Goal: Task Accomplishment & Management: Manage account settings

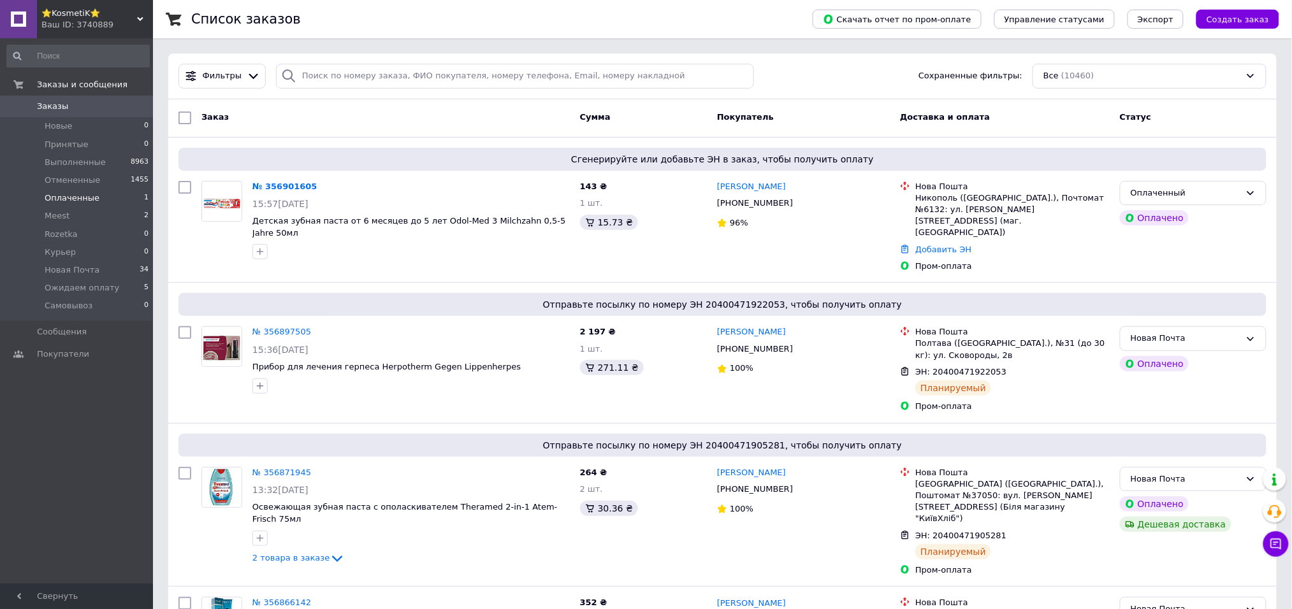
click at [77, 189] on li "Оплаченные 1" at bounding box center [78, 198] width 156 height 18
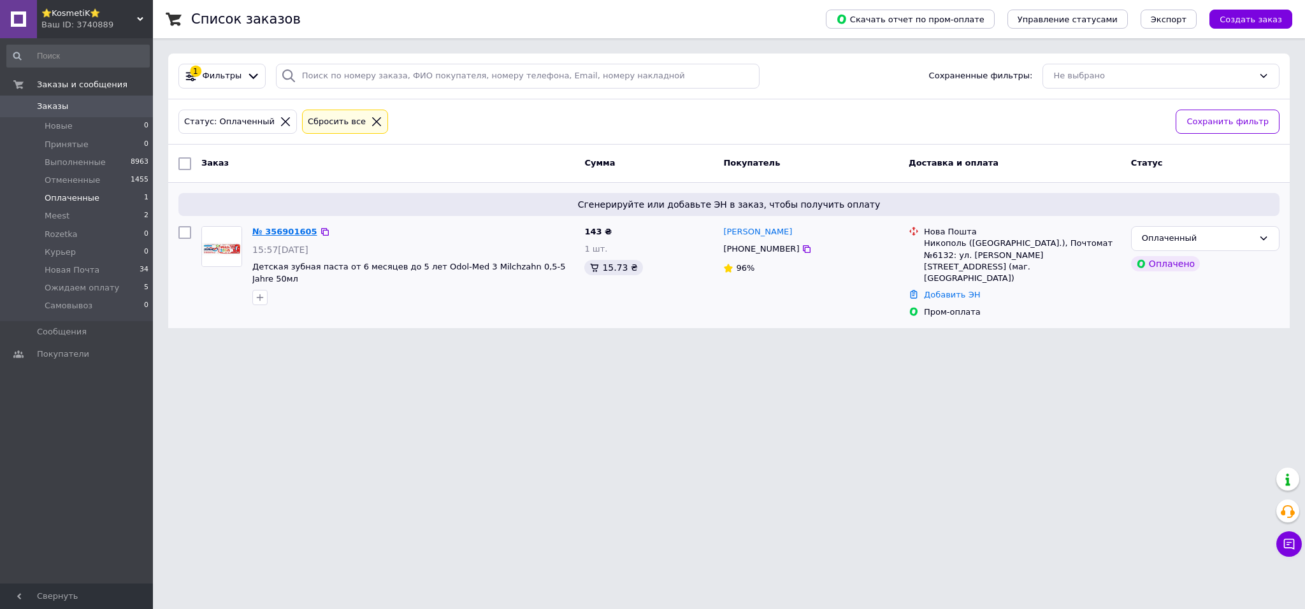
click at [271, 230] on link "№ 356901605" at bounding box center [284, 232] width 65 height 10
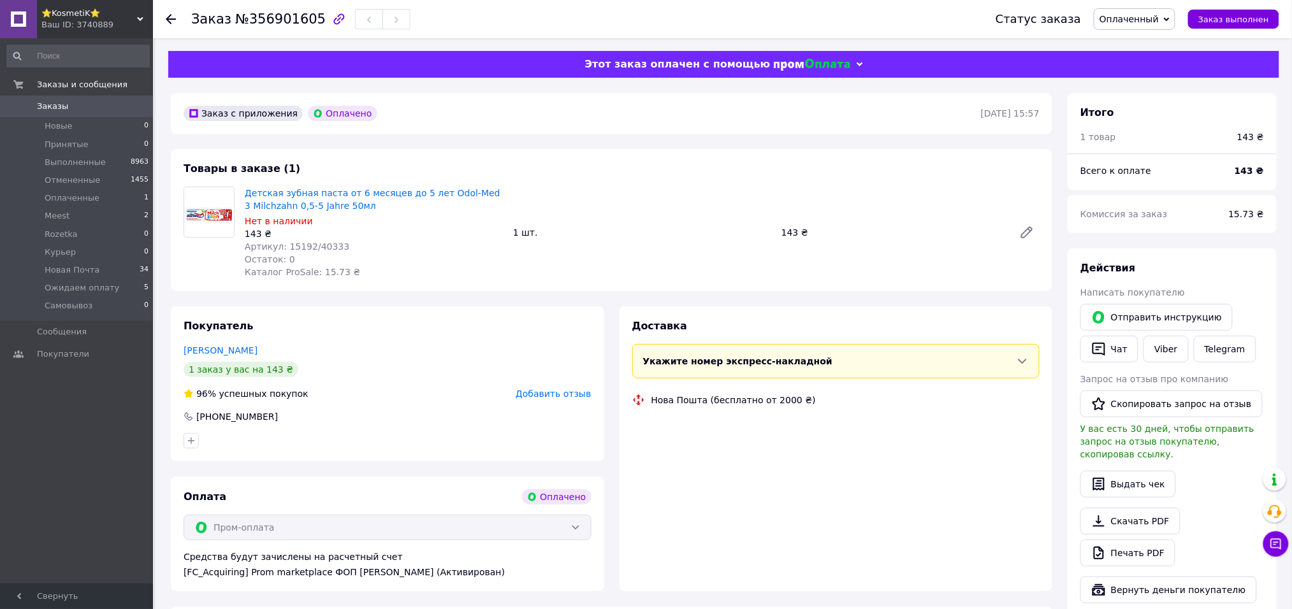
click at [286, 243] on span "Артикул: 15192/40333" at bounding box center [297, 247] width 105 height 10
copy span "15192"
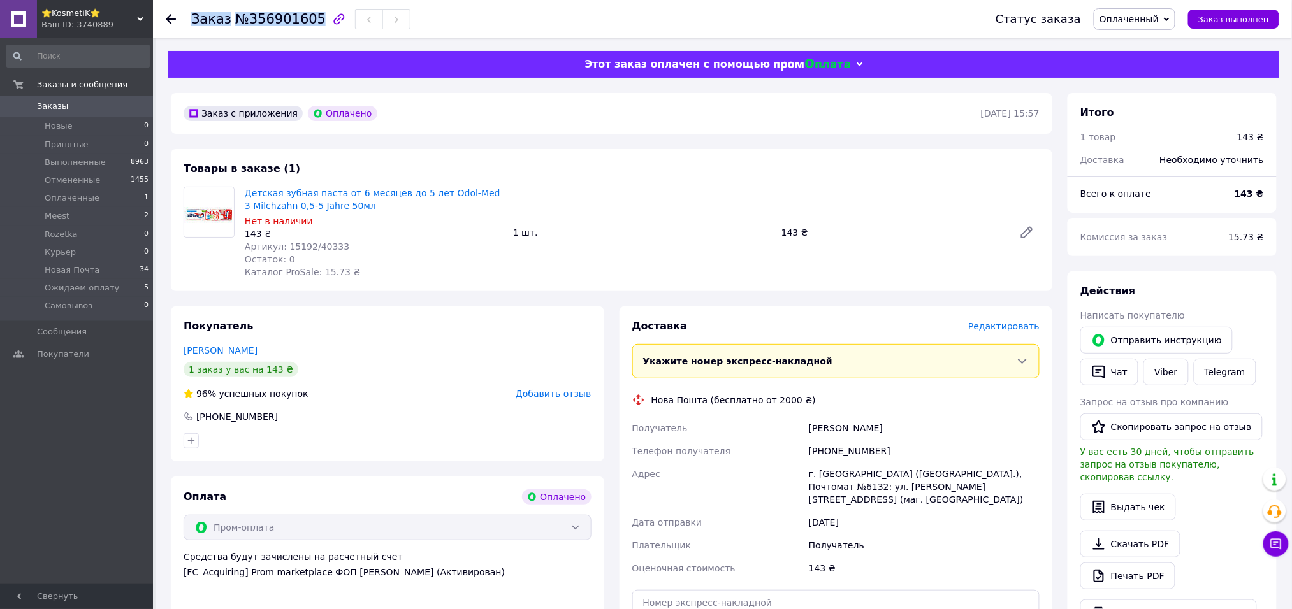
drag, startPoint x: 306, startPoint y: 19, endPoint x: 189, endPoint y: 19, distance: 117.3
click at [189, 19] on div "Заказ №356901605 Статус заказа Оплаченный Принят Выполнен Отменен Meest [PERSON…" at bounding box center [722, 19] width 1113 height 38
copy h1 "Заказ №356901605"
drag, startPoint x: 902, startPoint y: 430, endPoint x: 808, endPoint y: 430, distance: 93.7
click at [808, 430] on div "[PERSON_NAME]" at bounding box center [924, 428] width 236 height 23
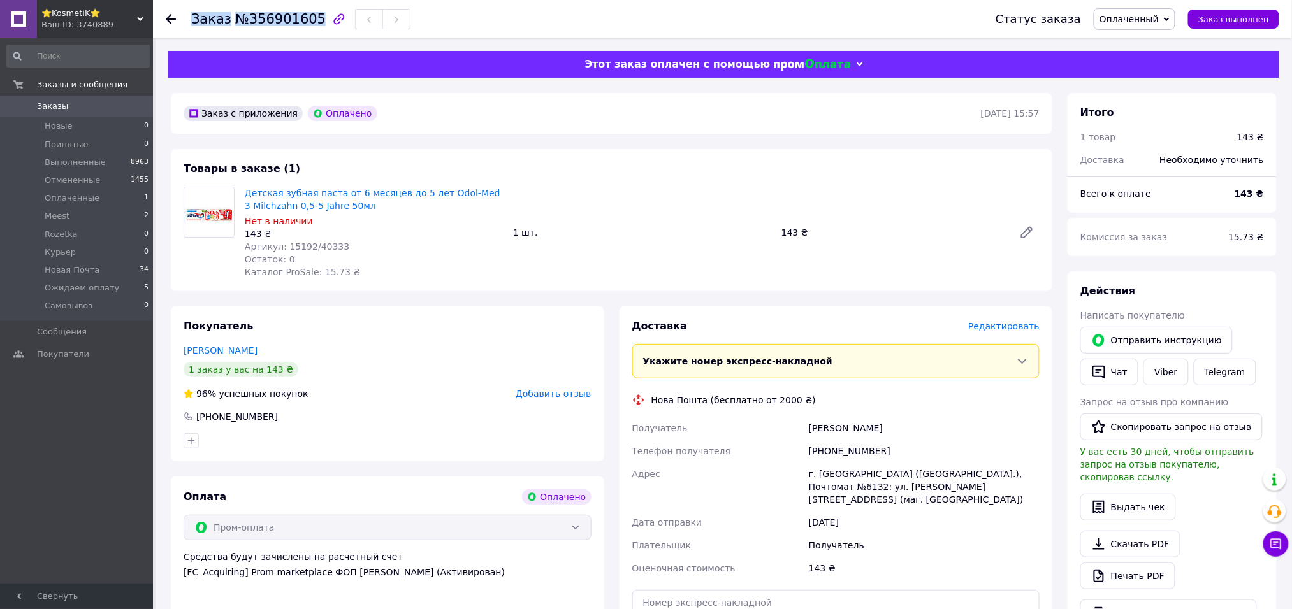
copy div "[PERSON_NAME]"
drag, startPoint x: 881, startPoint y: 447, endPoint x: 823, endPoint y: 455, distance: 58.6
click at [823, 455] on div "[PHONE_NUMBER]" at bounding box center [924, 451] width 236 height 23
copy div "0501609121"
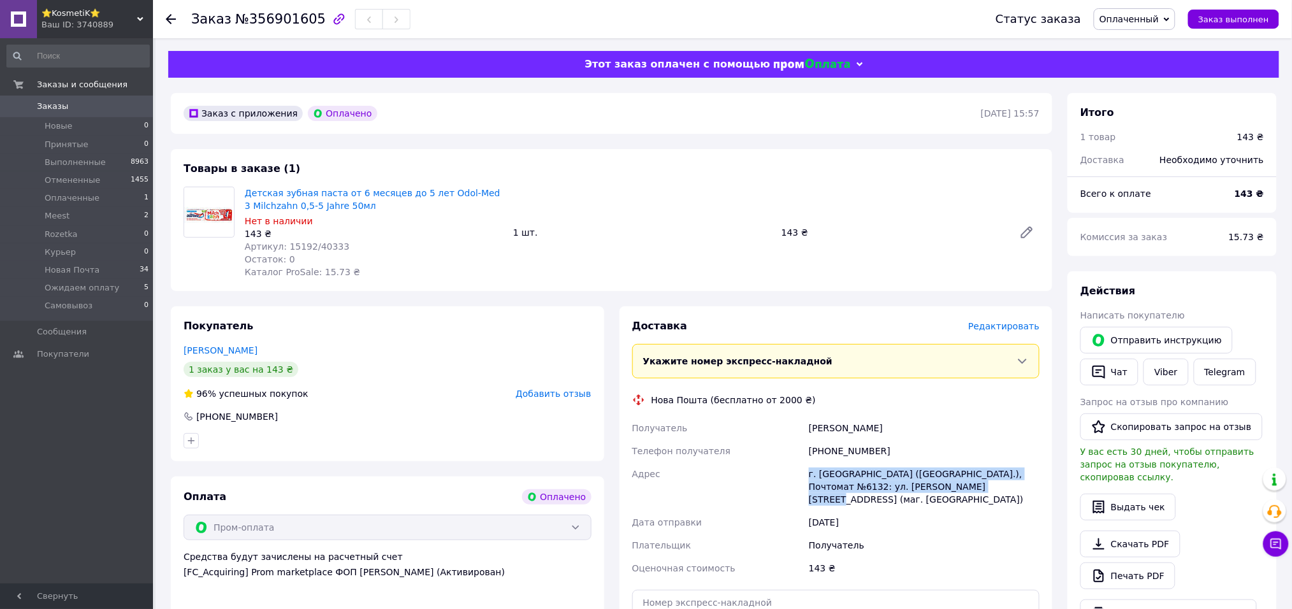
drag, startPoint x: 973, startPoint y: 491, endPoint x: 808, endPoint y: 473, distance: 166.1
click at [808, 473] on div "г. [GEOGRAPHIC_DATA] ([GEOGRAPHIC_DATA].), Почтомат №6132: ул. [PERSON_NAME][ST…" at bounding box center [924, 487] width 236 height 48
copy div "г. [GEOGRAPHIC_DATA] ([GEOGRAPHIC_DATA].), Почтомат №6132: ул. [PERSON_NAME][ST…"
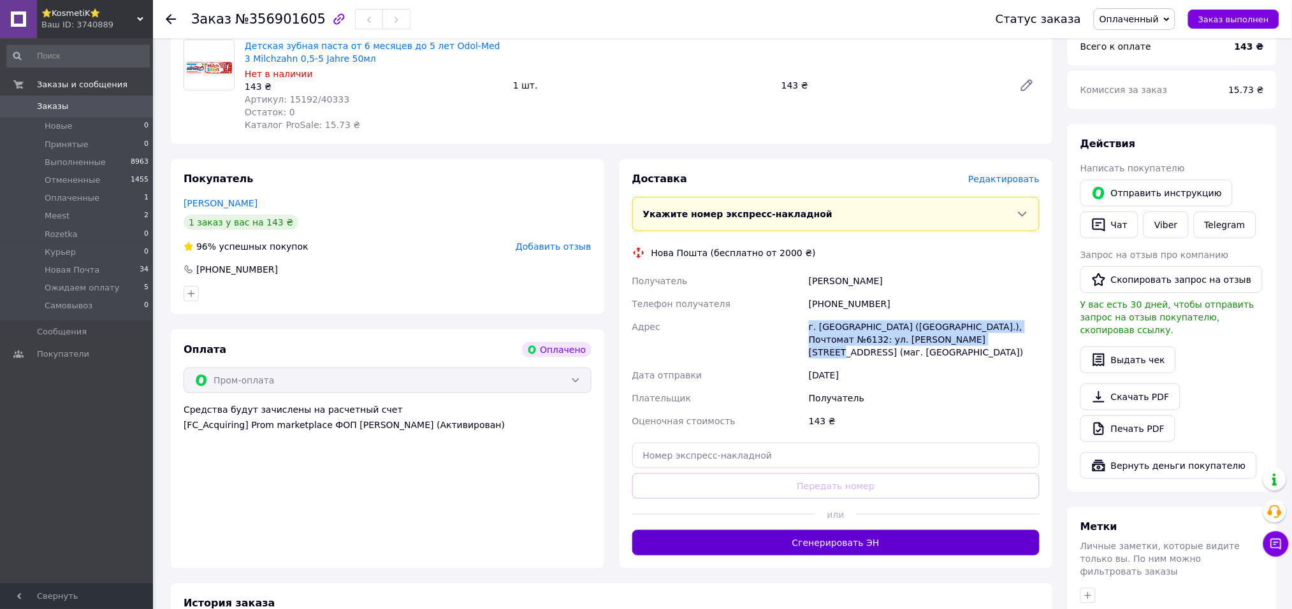
scroll to position [255, 0]
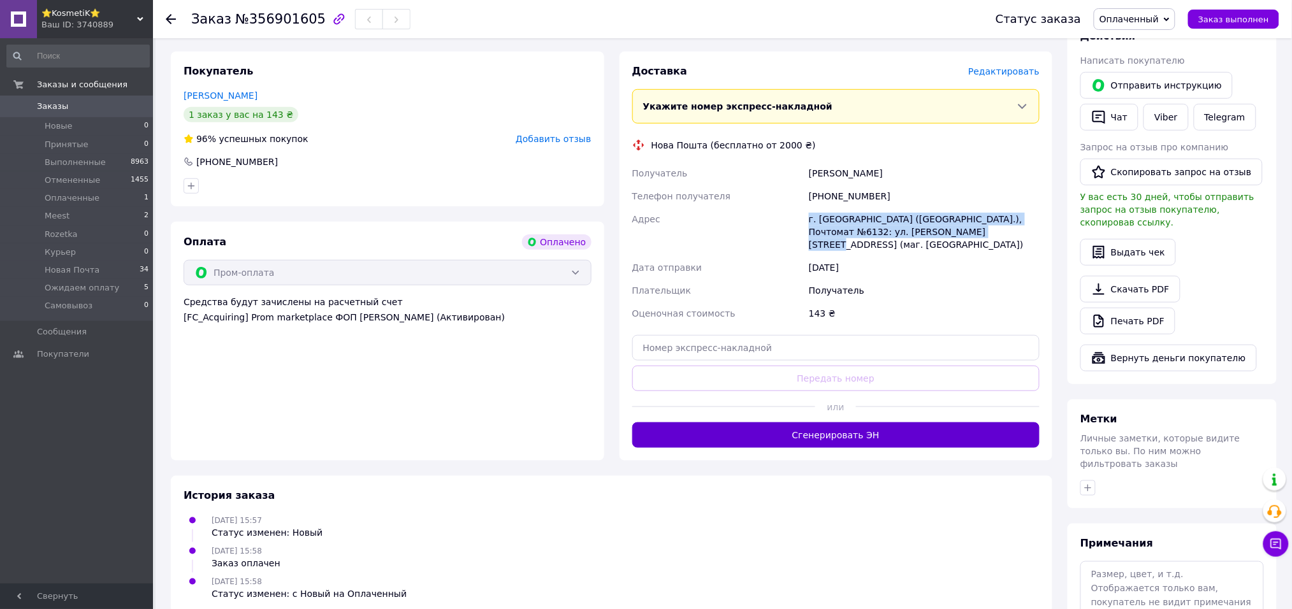
click at [792, 424] on button "Сгенерировать ЭН" at bounding box center [836, 435] width 408 height 25
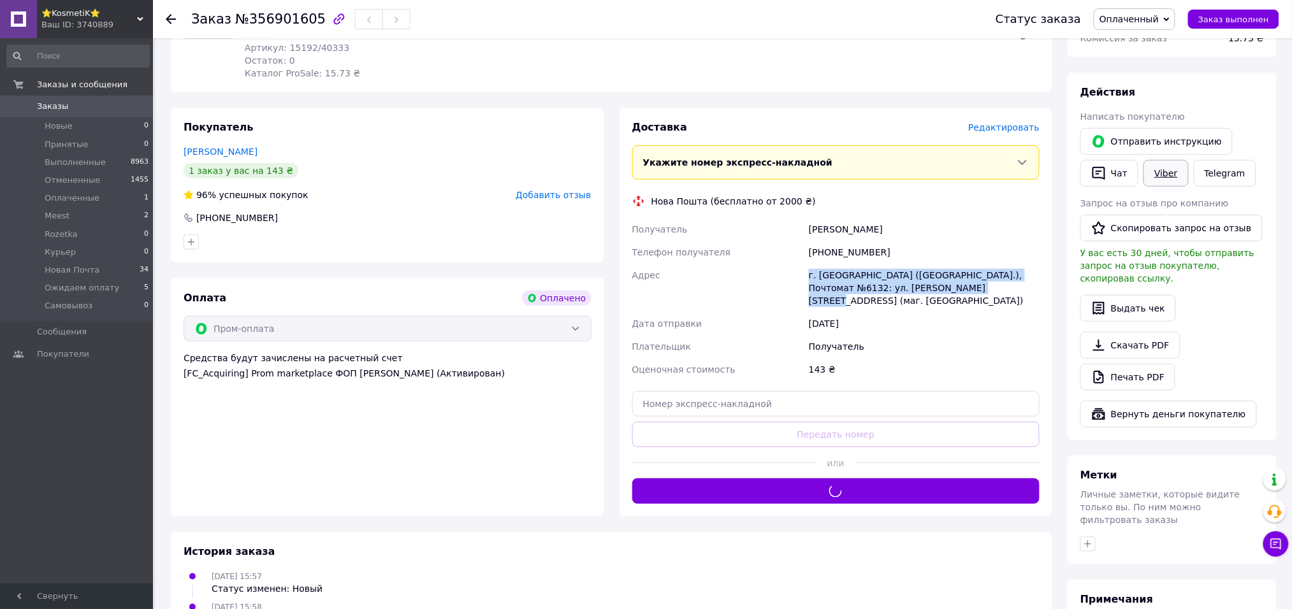
scroll to position [170, 0]
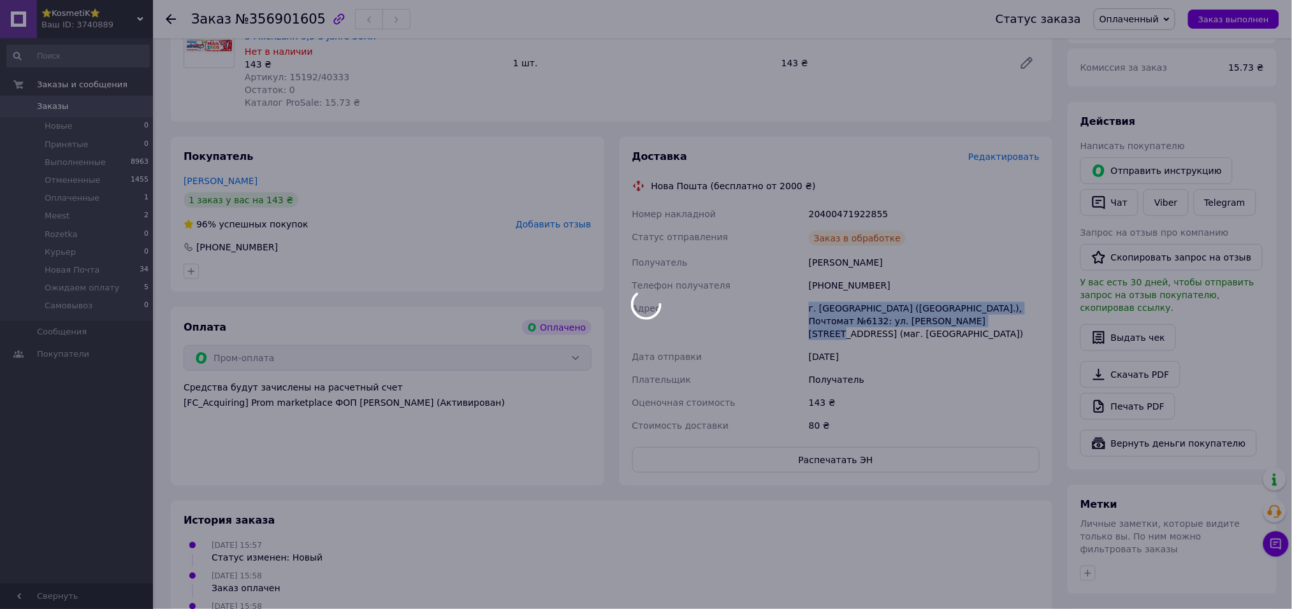
click at [1126, 25] on body "⭐KosmetiK⭐ Ваш ID: 3740889 Сайт ⭐KosmetiK⭐ Кабинет покупателя Проверить состоян…" at bounding box center [646, 311] width 1292 height 963
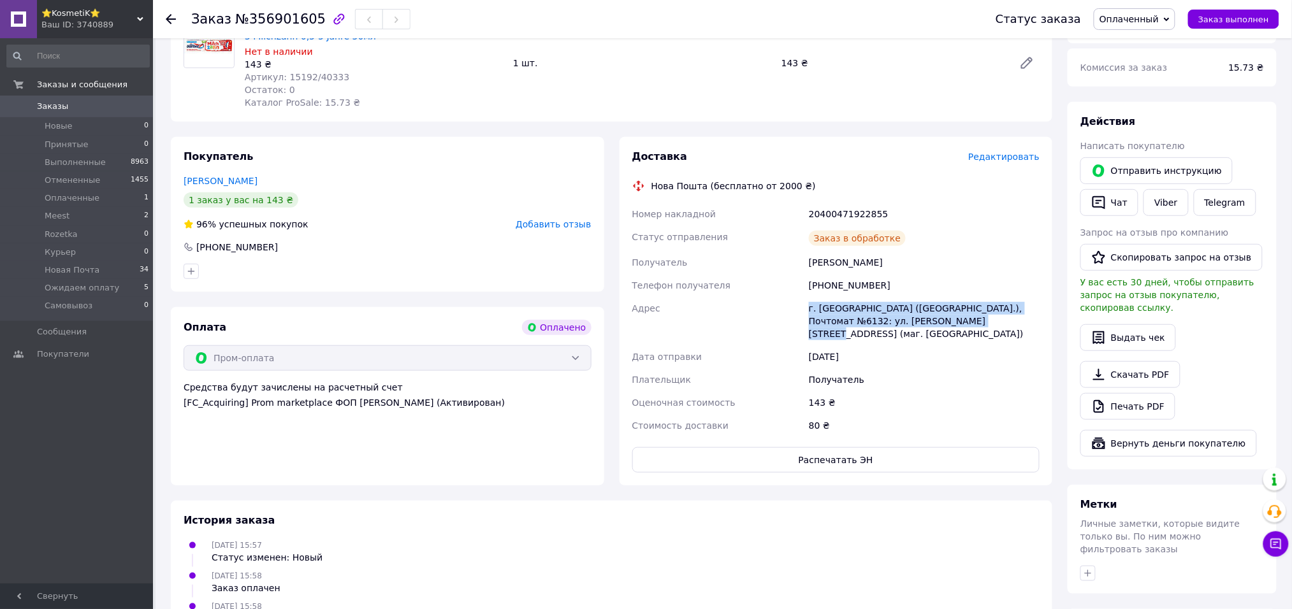
click at [1126, 25] on span "Оплаченный" at bounding box center [1135, 19] width 82 height 22
click at [1129, 112] on li "Новая Почта" at bounding box center [1137, 107] width 87 height 19
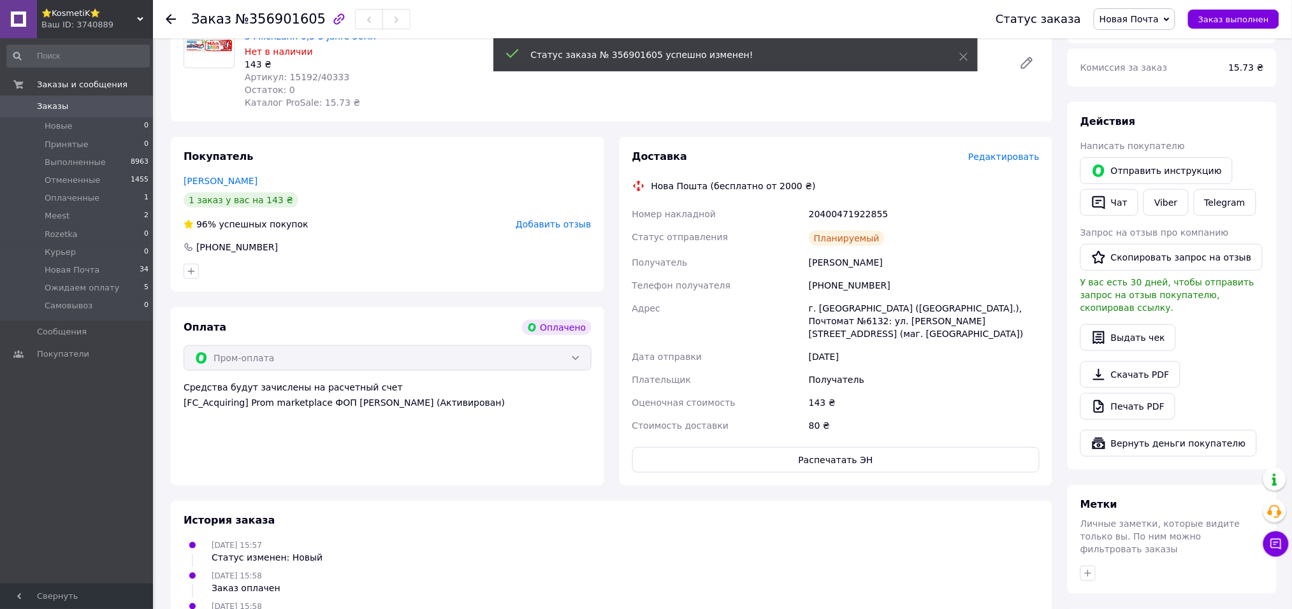
click at [1107, 212] on button "Чат" at bounding box center [1109, 202] width 58 height 27
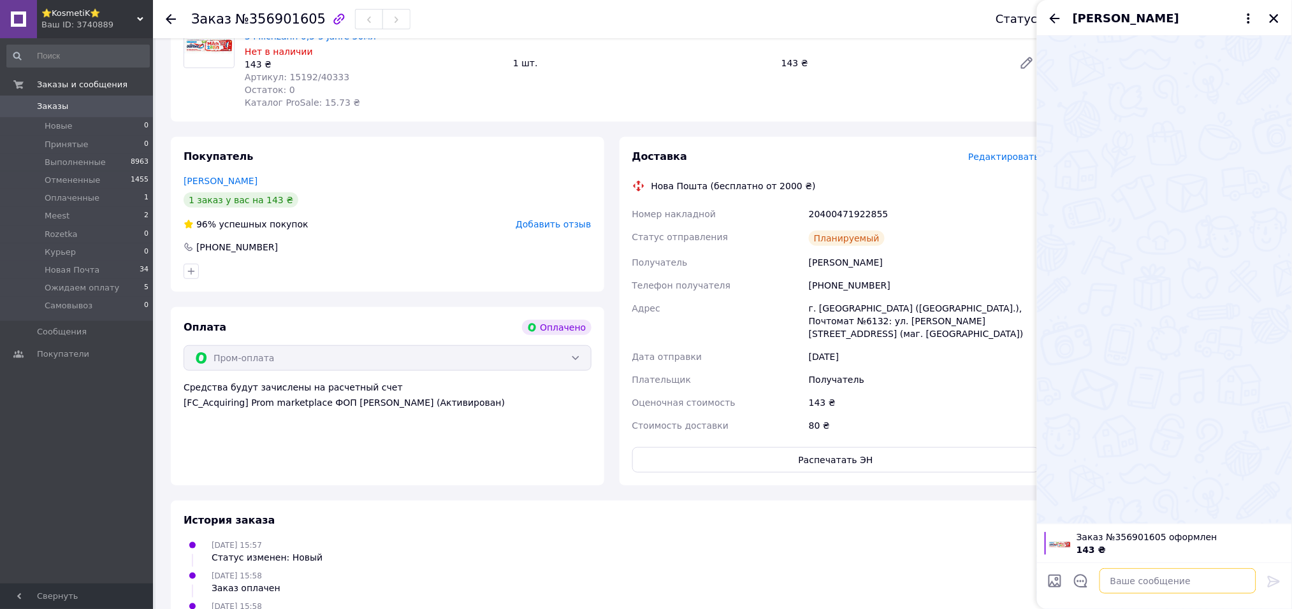
click at [1129, 592] on textarea at bounding box center [1177, 580] width 157 height 25
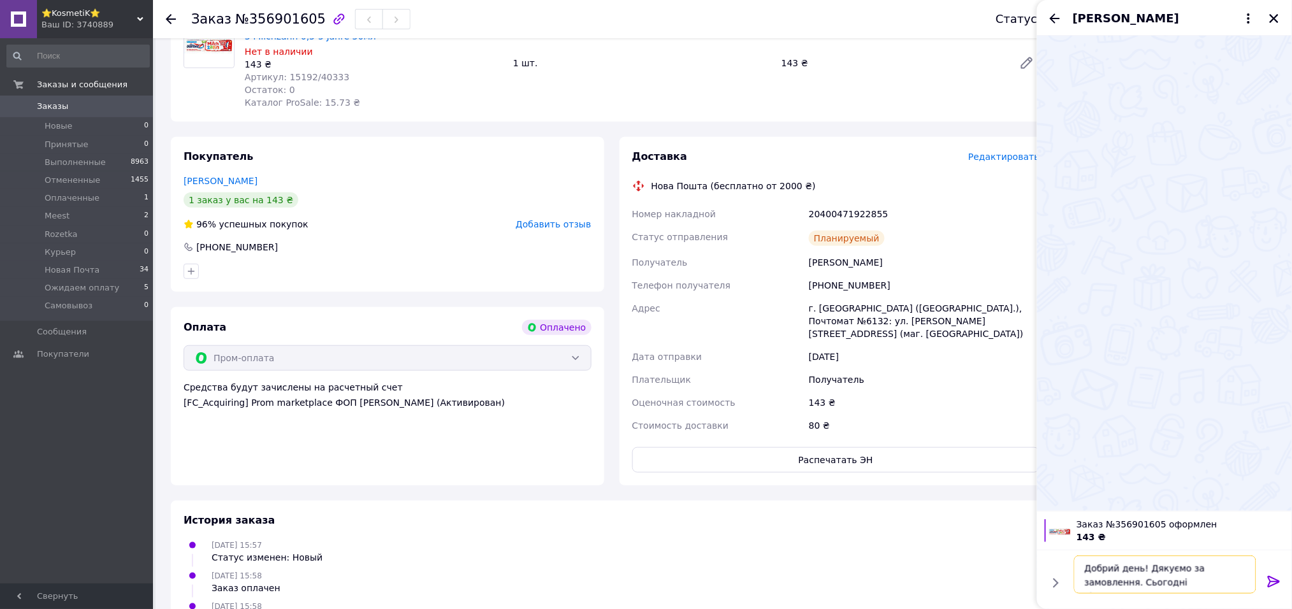
type textarea "Добрий день! Дякуємо за замовлення. Сьогодні відправляємо."
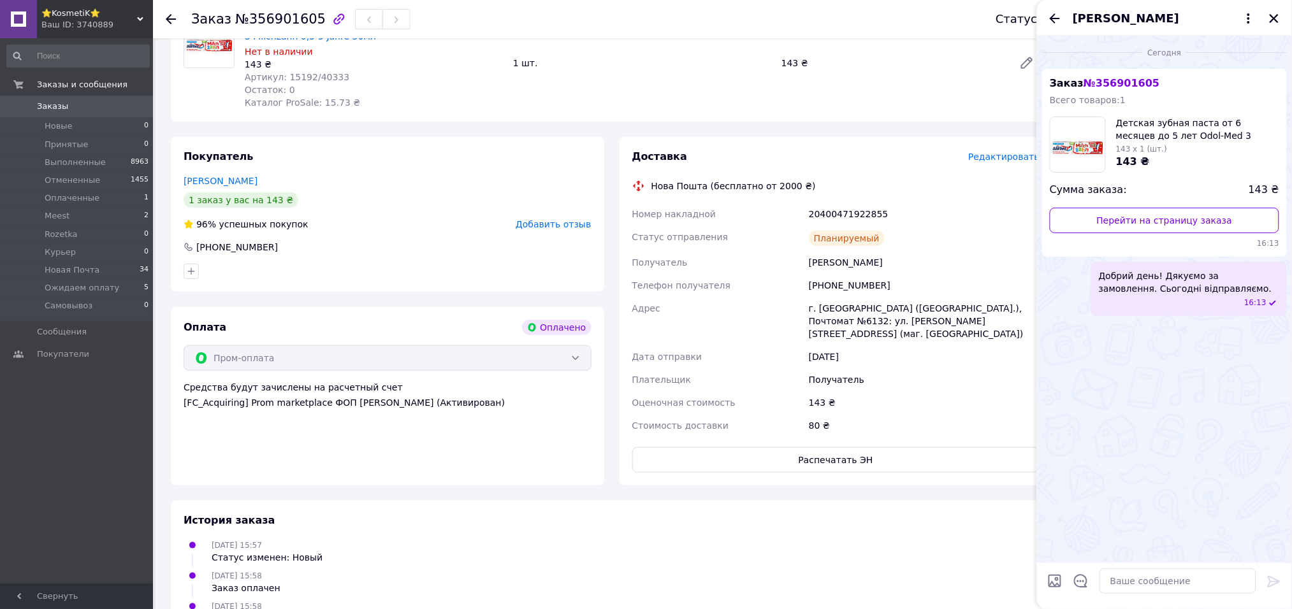
click at [863, 218] on div "20400471922855" at bounding box center [924, 214] width 236 height 23
copy div "20400471922855"
